Goal: Information Seeking & Learning: Check status

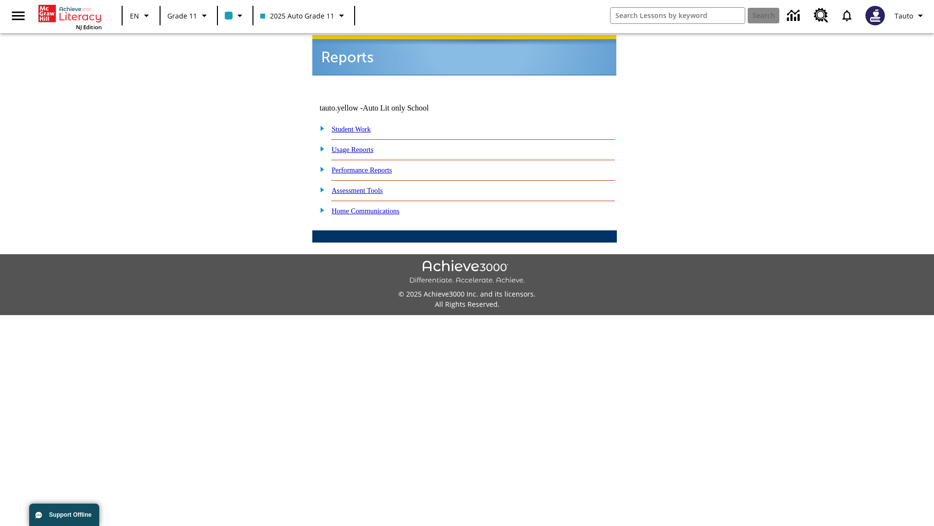
click at [360, 146] on link "Usage Reports" at bounding box center [353, 150] width 42 height 8
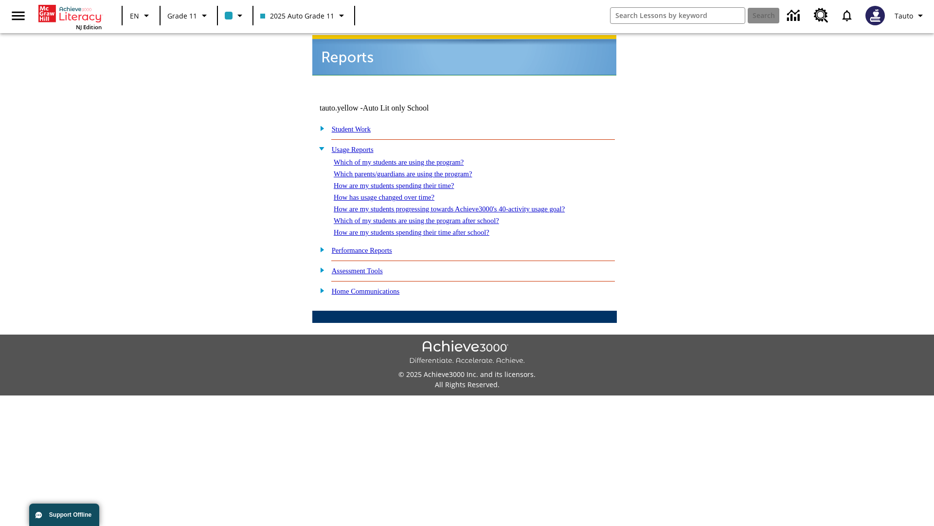
click at [409, 158] on link "Which of my students are using the program?" at bounding box center [399, 162] width 130 height 8
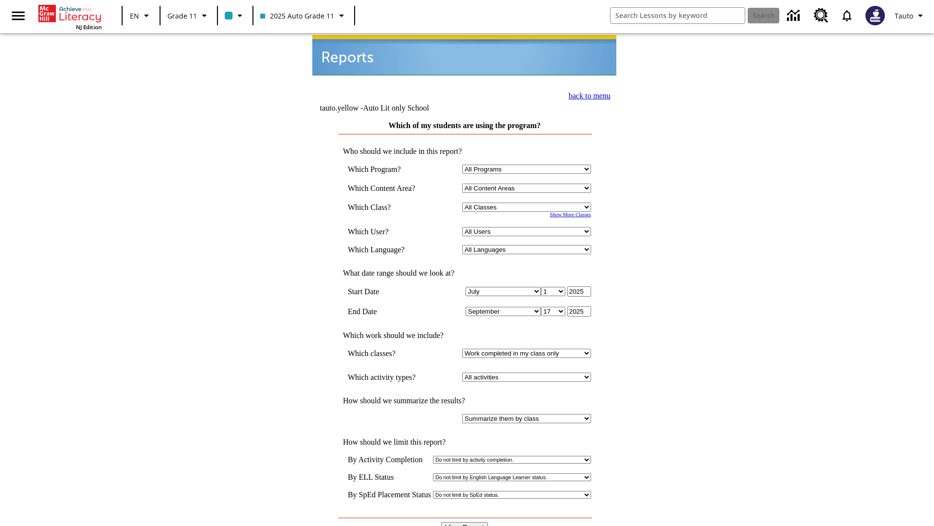
click at [587, 94] on link "back to menu" at bounding box center [590, 95] width 42 height 8
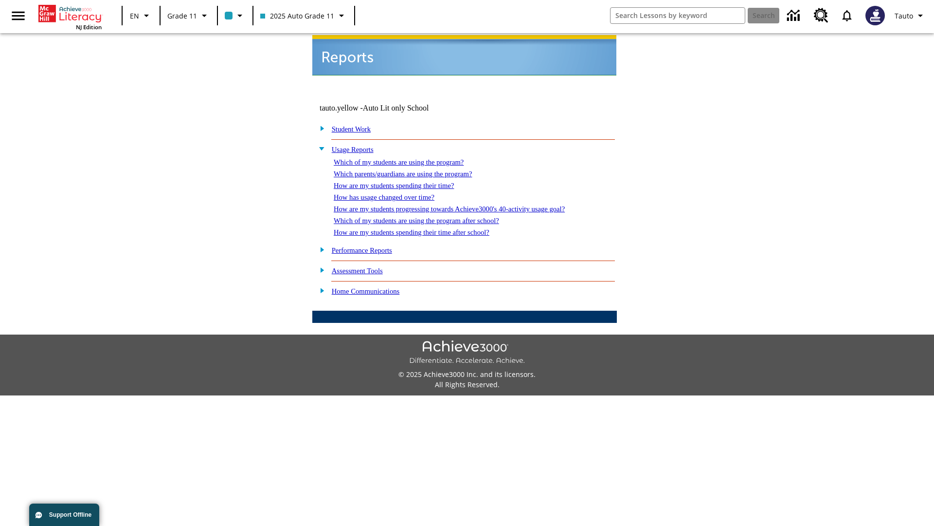
click at [403, 182] on link "How are my students spending their time?" at bounding box center [394, 186] width 120 height 8
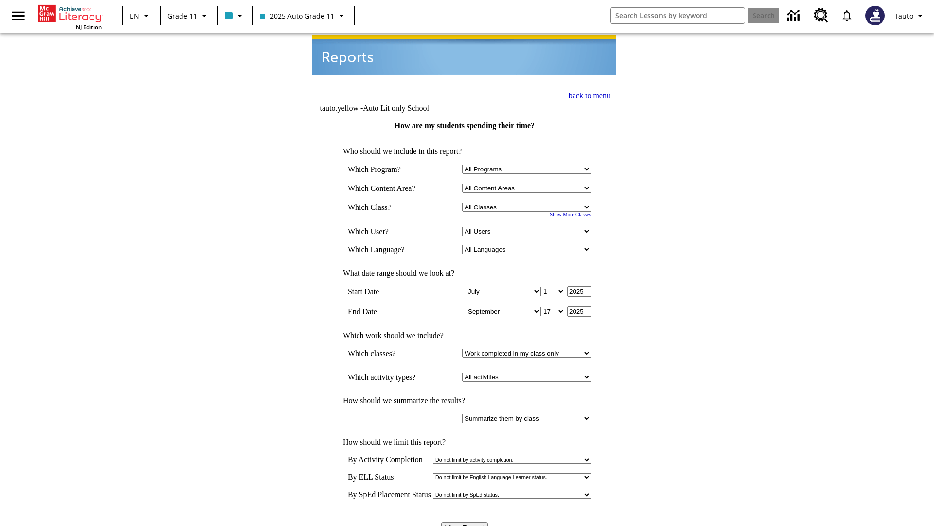
click at [587, 94] on link "back to menu" at bounding box center [590, 95] width 42 height 8
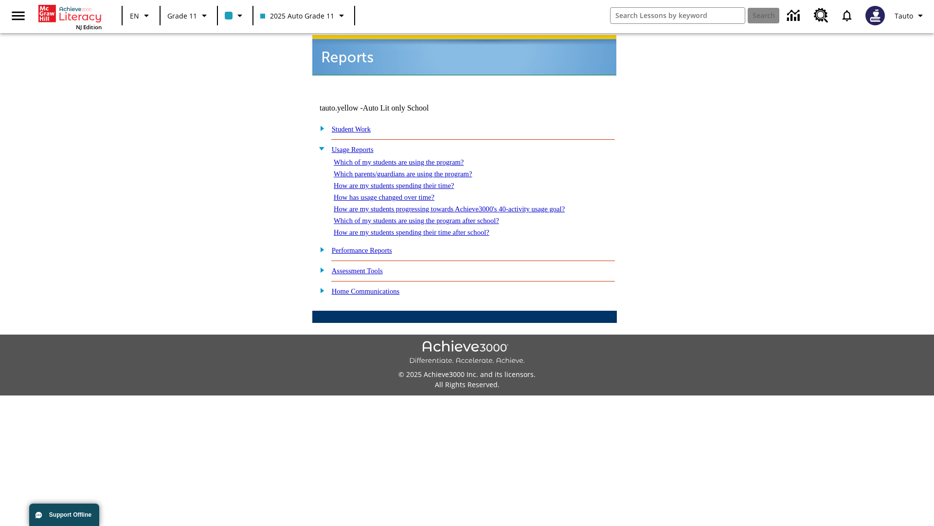
click at [423, 228] on link "How are my students spending their time after school?" at bounding box center [412, 232] width 156 height 8
